Goal: Task Accomplishment & Management: Complete application form

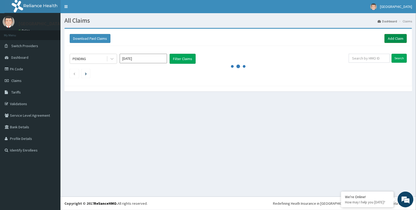
click at [392, 36] on link "Add Claim" at bounding box center [395, 38] width 22 height 9
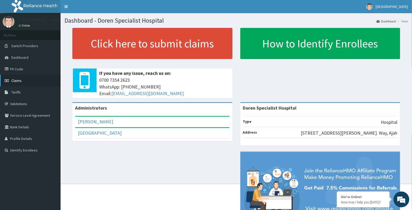
click at [20, 80] on span "Claims" at bounding box center [16, 80] width 10 height 5
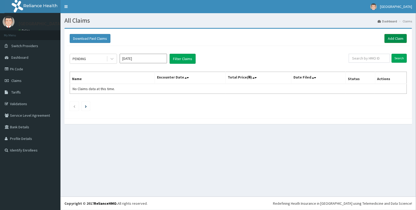
click at [393, 38] on link "Add Claim" at bounding box center [395, 38] width 22 height 9
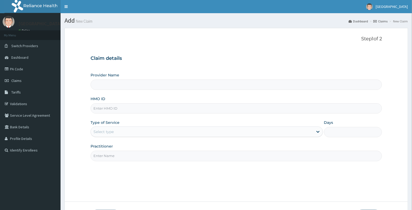
type input "Doren Specialist Hospital"
click at [224, 111] on input "HMO ID" at bounding box center [235, 108] width 291 height 10
paste input "ANL/10028/A"
type input "ANL/10028/A"
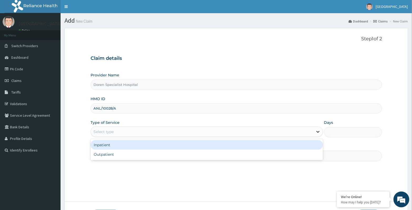
click at [314, 131] on div at bounding box center [317, 131] width 9 height 9
click at [284, 143] on div "Inpatient" at bounding box center [206, 144] width 232 height 9
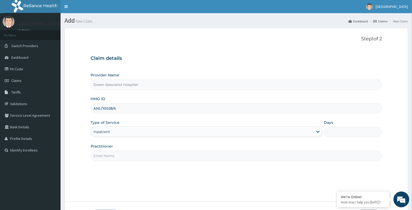
click at [331, 128] on input "Days" at bounding box center [353, 132] width 58 height 10
click at [332, 128] on input "Days" at bounding box center [353, 132] width 58 height 10
type input "2"
click at [195, 156] on input "Practitioner" at bounding box center [235, 155] width 291 height 10
type input "s"
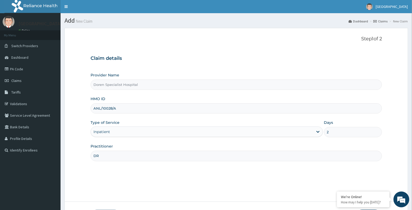
type input "DR MOSES"
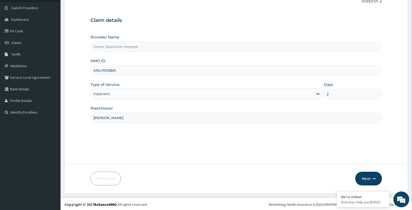
scroll to position [39, 0]
click at [367, 180] on button "Next" at bounding box center [368, 178] width 27 height 14
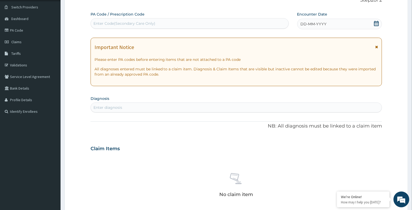
click at [211, 23] on div "Enter Code(Secondary Care Only)" at bounding box center [189, 23] width 197 height 8
click at [129, 23] on div "Enter Code(Secondary Care Only)" at bounding box center [124, 23] width 62 height 5
paste input "PA/FC4FA7"
type input "PA/FC4FA7"
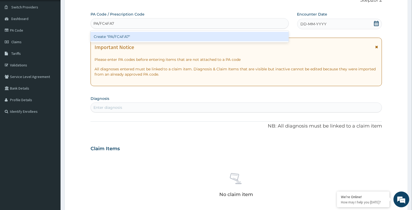
click at [126, 36] on div "Create "PA/FC4FA7"" at bounding box center [189, 36] width 198 height 9
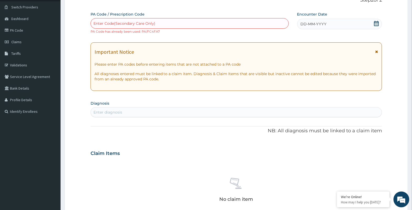
click at [141, 24] on div "Enter Code(Secondary Care Only)" at bounding box center [124, 23] width 62 height 5
paste input "PA/903607"
type input "PA/903607"
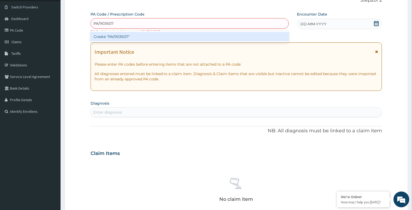
click at [128, 38] on div "Create "PA/903607"" at bounding box center [189, 36] width 198 height 9
